Goal: Check status

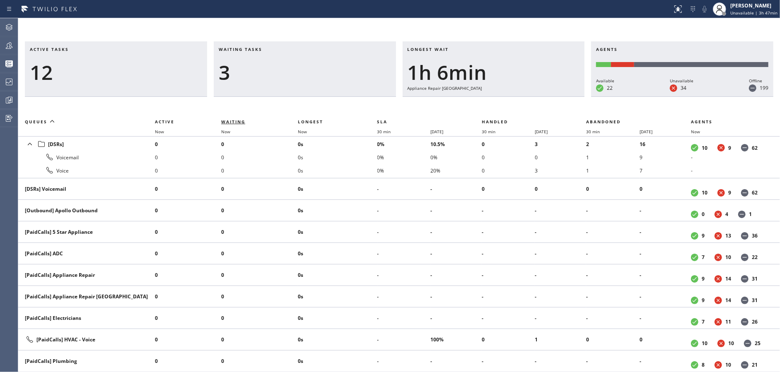
click at [237, 122] on span "Waiting" at bounding box center [233, 122] width 24 height 6
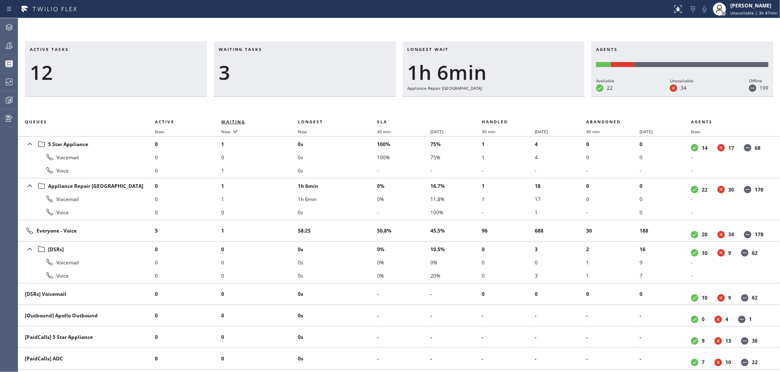
click at [235, 121] on span "Waiting" at bounding box center [233, 122] width 24 height 6
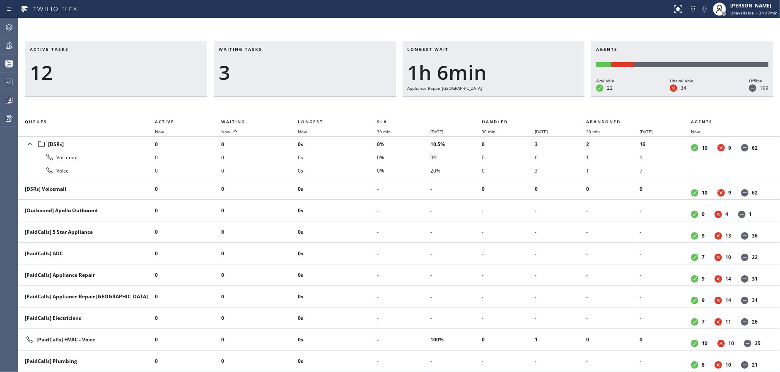
click at [235, 121] on span "Waiting" at bounding box center [233, 122] width 24 height 6
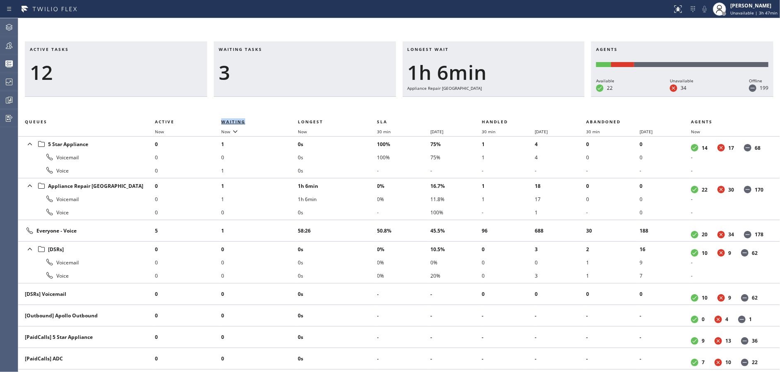
click at [235, 121] on span "Waiting" at bounding box center [233, 122] width 24 height 6
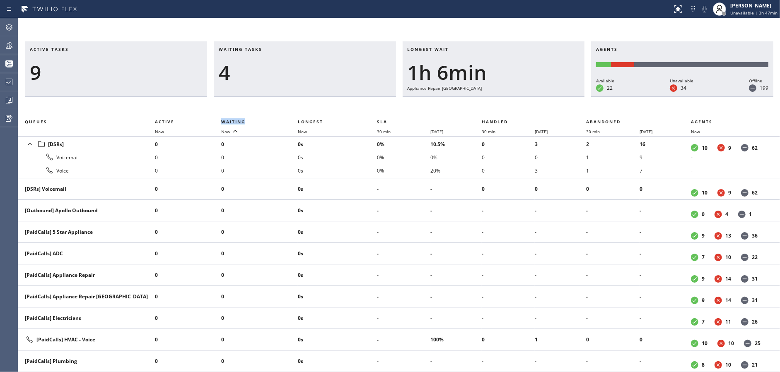
click at [235, 121] on span "Waiting" at bounding box center [233, 122] width 24 height 6
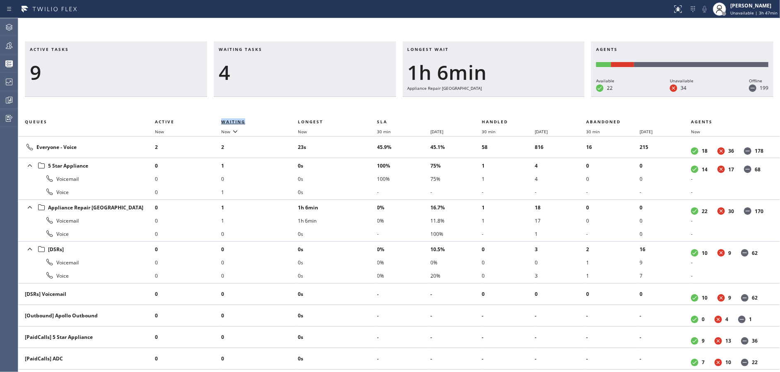
click at [235, 121] on span "Waiting" at bounding box center [233, 122] width 24 height 6
click at [295, 77] on div "4" at bounding box center [305, 72] width 172 height 24
